Goal: Task Accomplishment & Management: Manage account settings

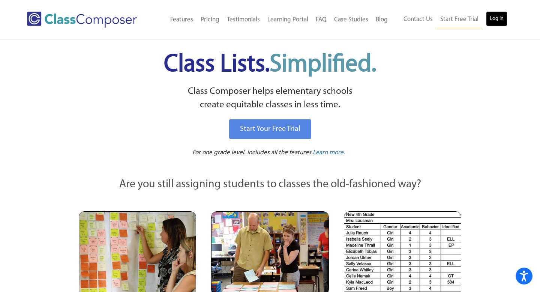
click at [502, 24] on link "Log In" at bounding box center [496, 18] width 21 height 15
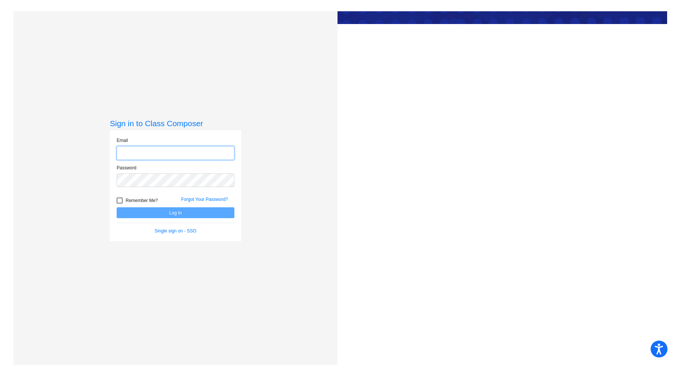
type input "ksolis@oldadobe.org"
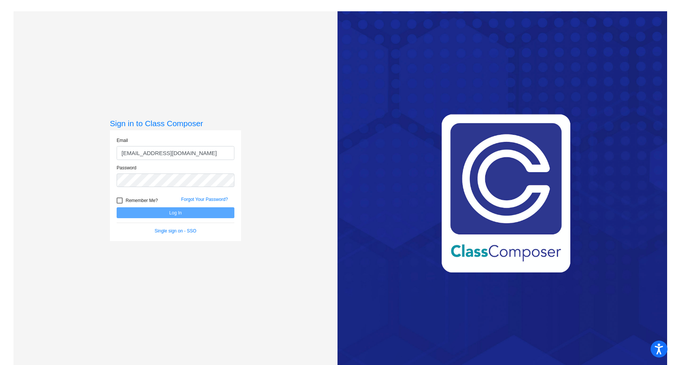
click at [138, 199] on span "Remember Me?" at bounding box center [142, 200] width 32 height 9
click at [120, 203] on input "Remember Me?" at bounding box center [119, 203] width 0 height 0
checkbox input "true"
click at [146, 211] on button "Log In" at bounding box center [176, 212] width 118 height 11
